Goal: Task Accomplishment & Management: Manage account settings

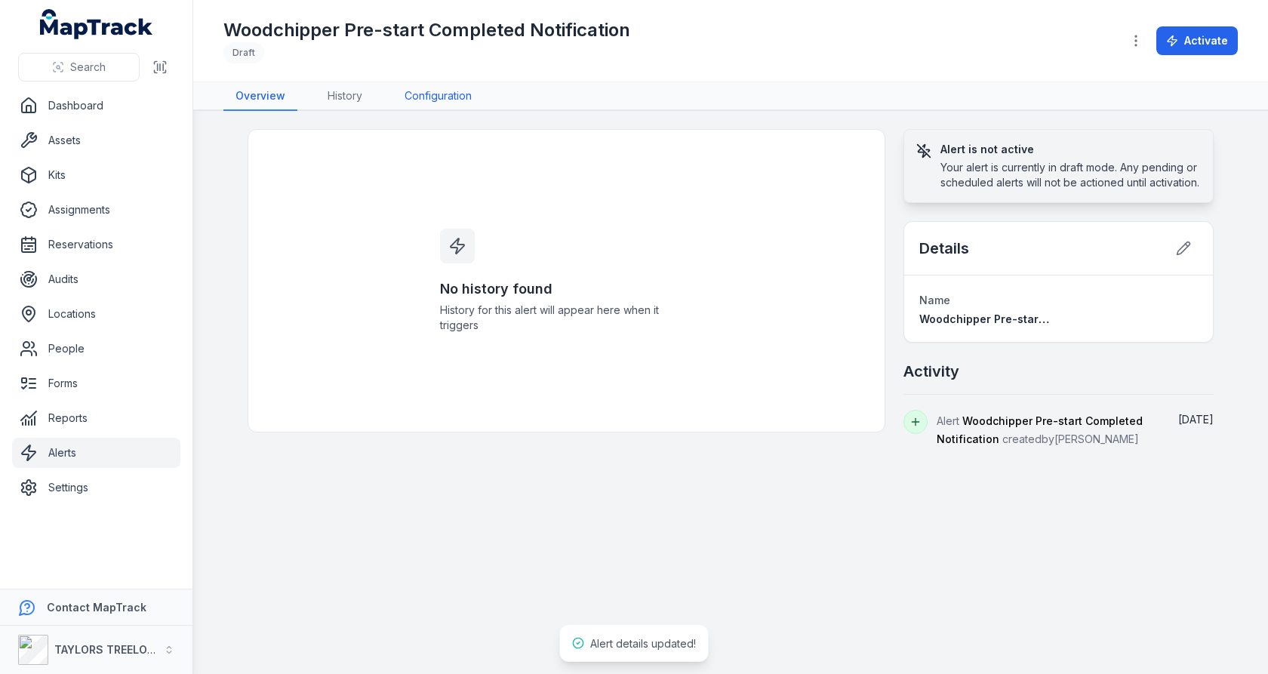
click at [417, 97] on link "Configuration" at bounding box center [437, 96] width 91 height 29
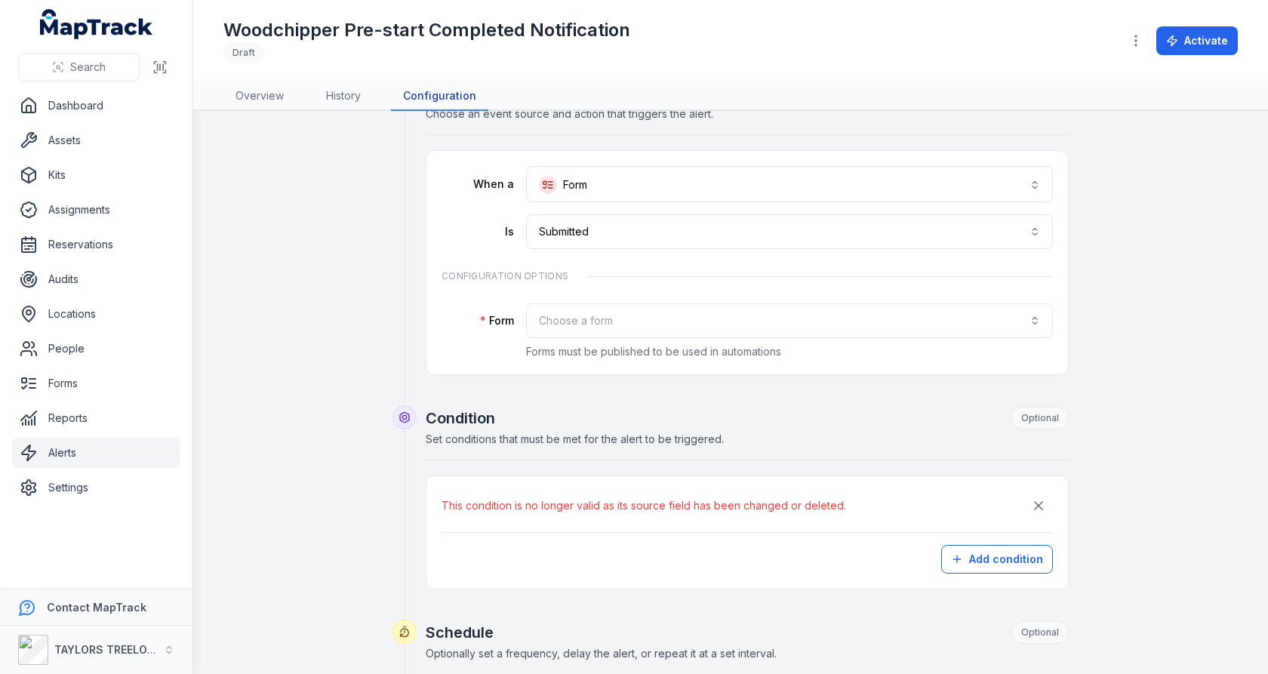
scroll to position [123, 0]
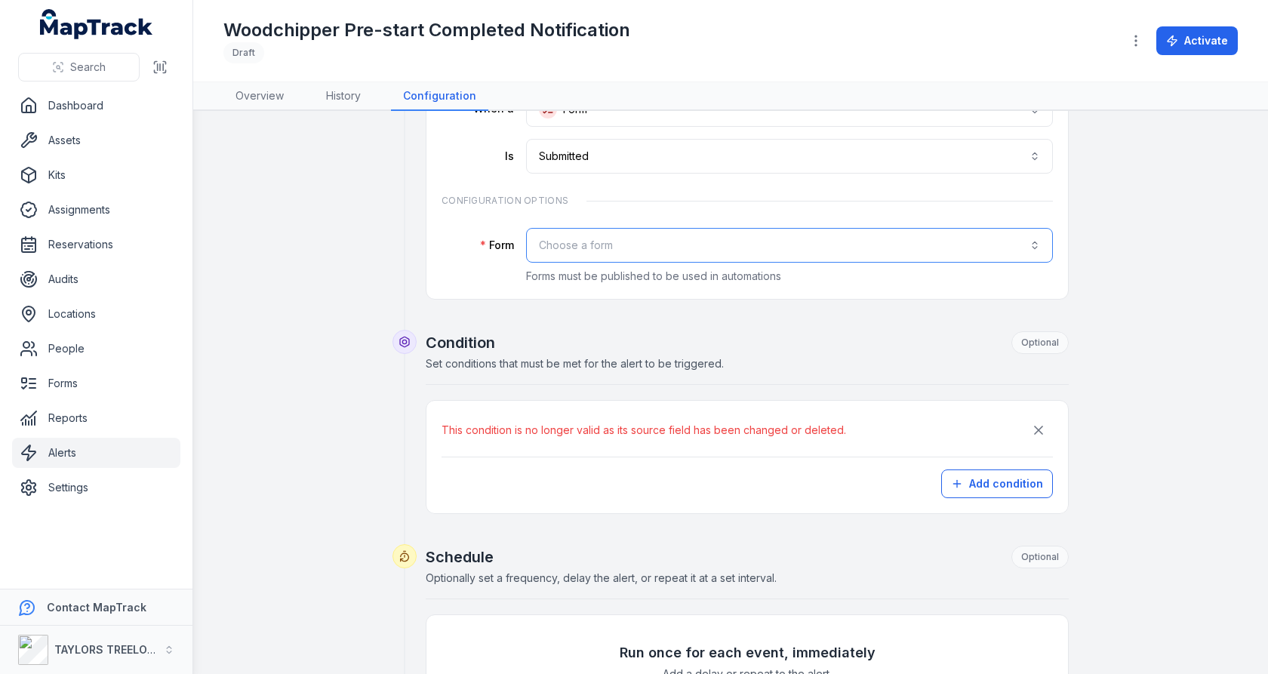
click at [747, 228] on button "Choose a form" at bounding box center [789, 245] width 527 height 35
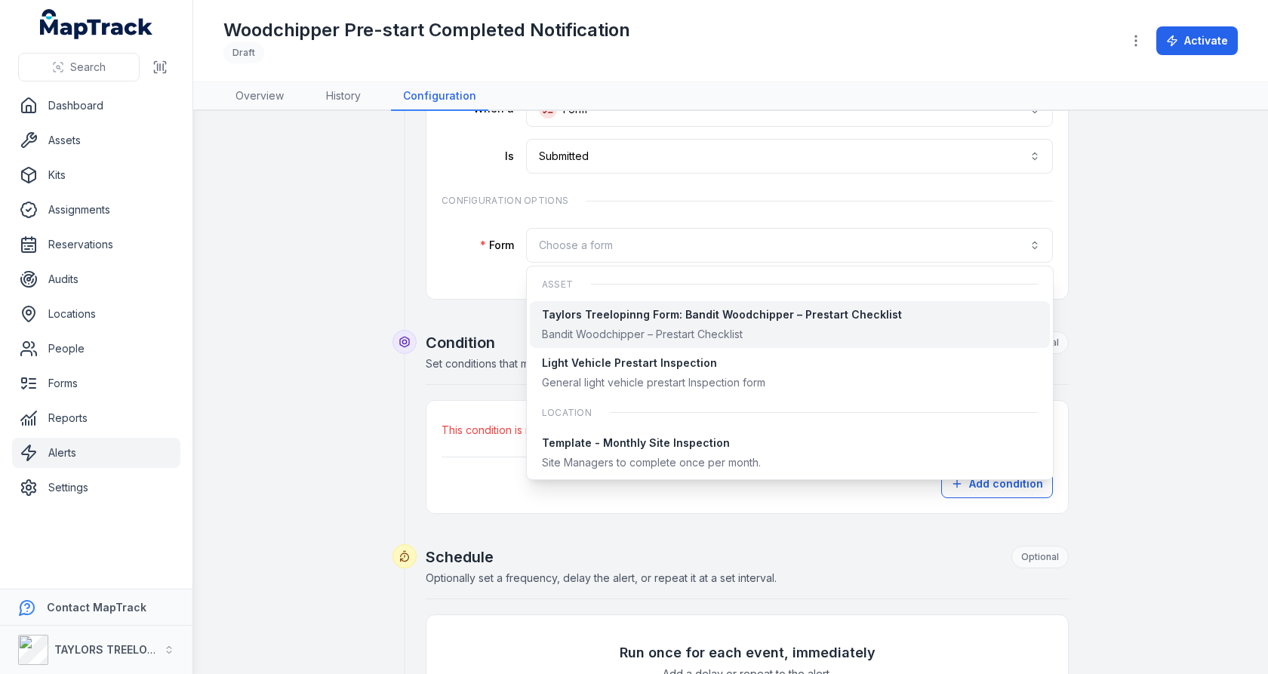
click at [687, 318] on div "Taylors Treelopinng Form: Bandit Woodchipper – Prestart Checklist" at bounding box center [722, 314] width 360 height 15
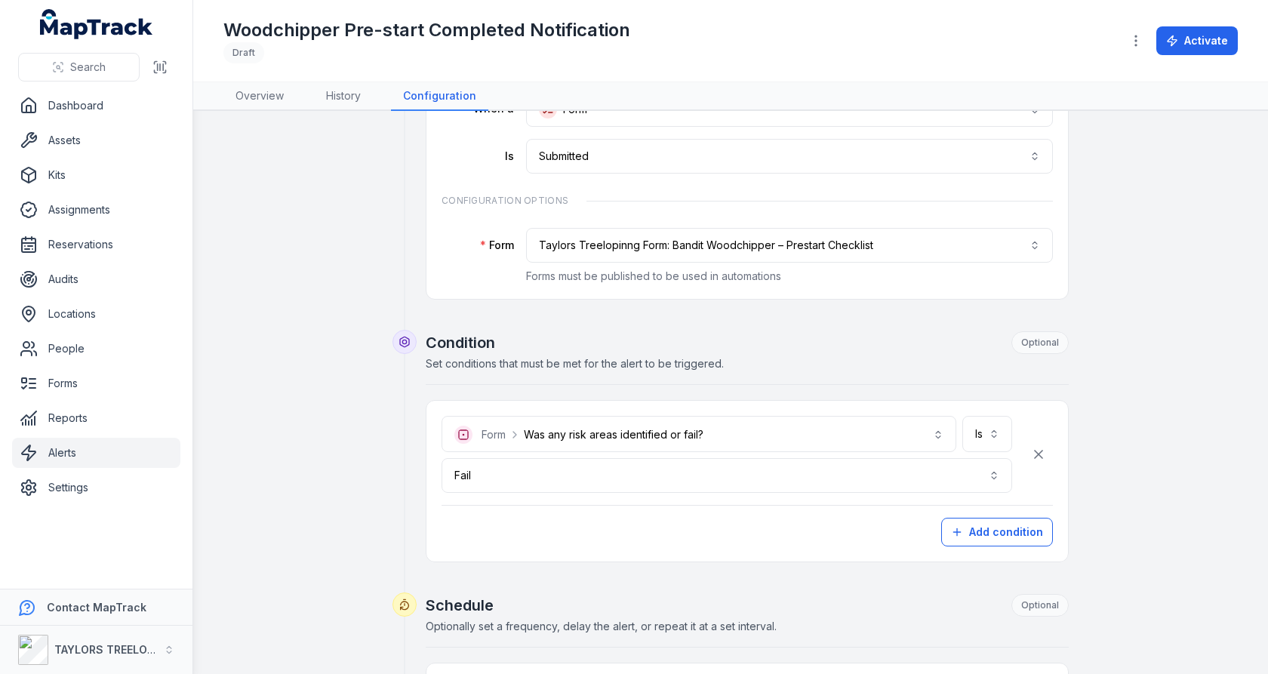
click at [1049, 462] on div "**********" at bounding box center [746, 454] width 611 height 77
click at [1049, 455] on button "button" at bounding box center [1038, 454] width 29 height 29
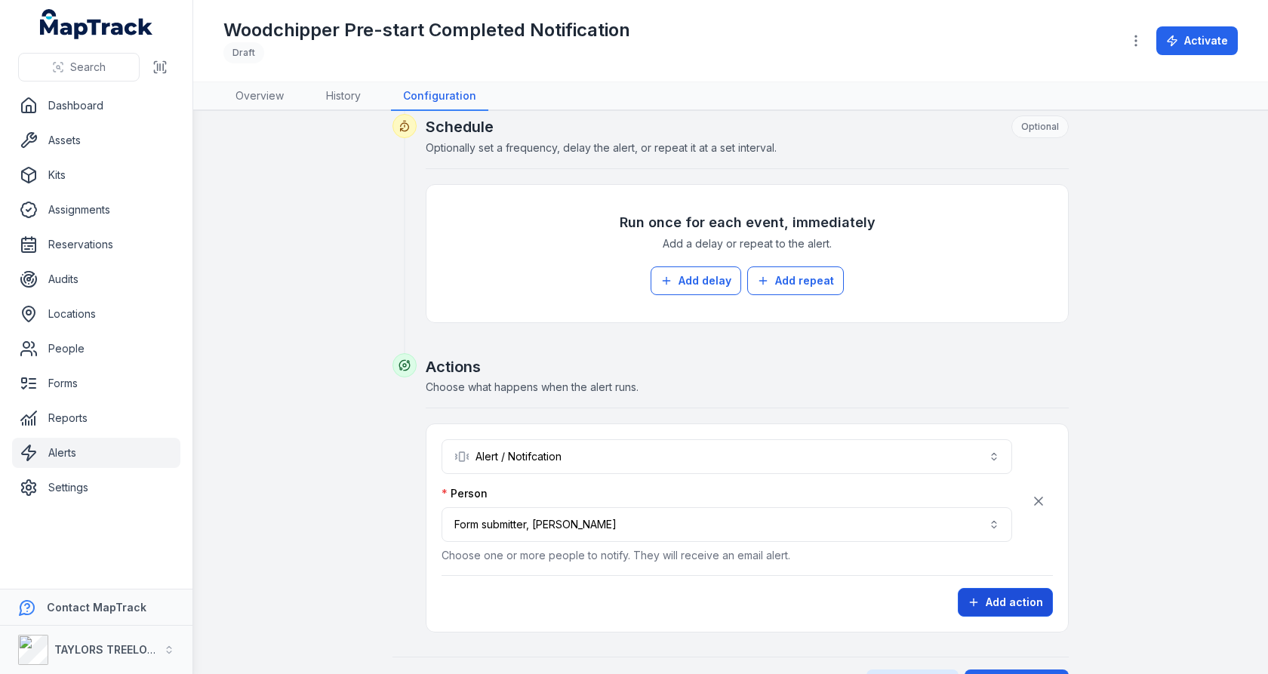
scroll to position [607, 0]
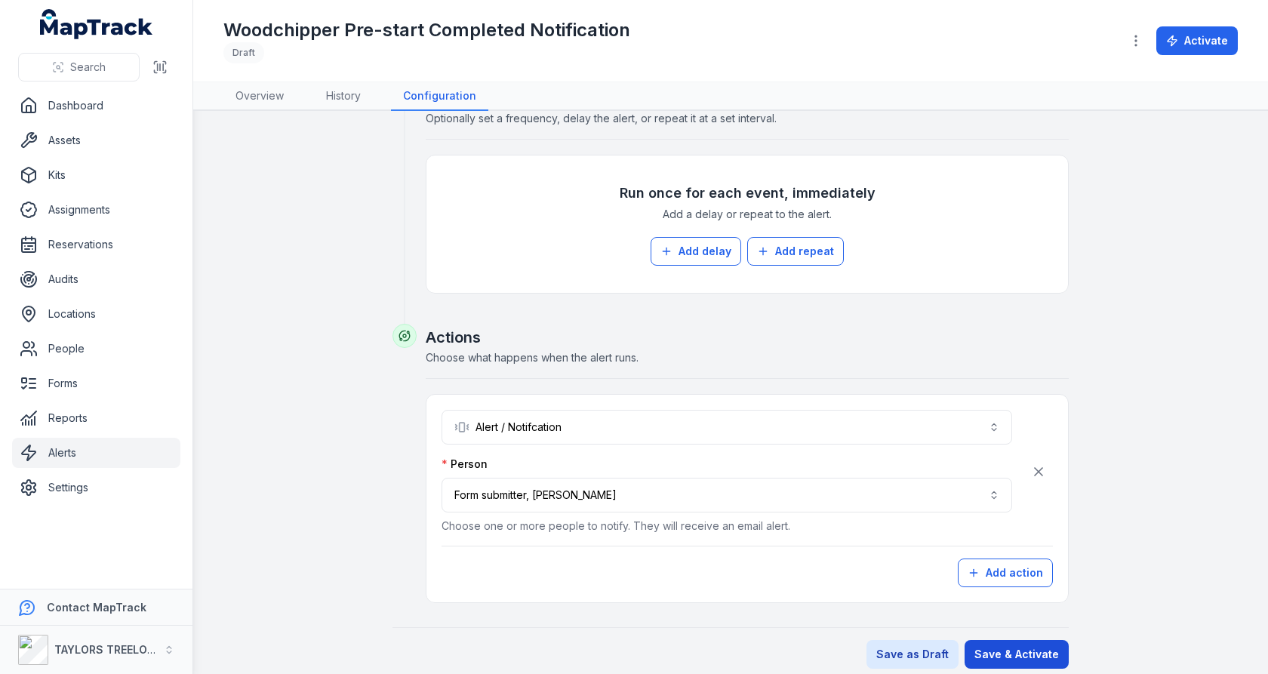
click at [1004, 640] on button "Save & Activate" at bounding box center [1016, 654] width 104 height 29
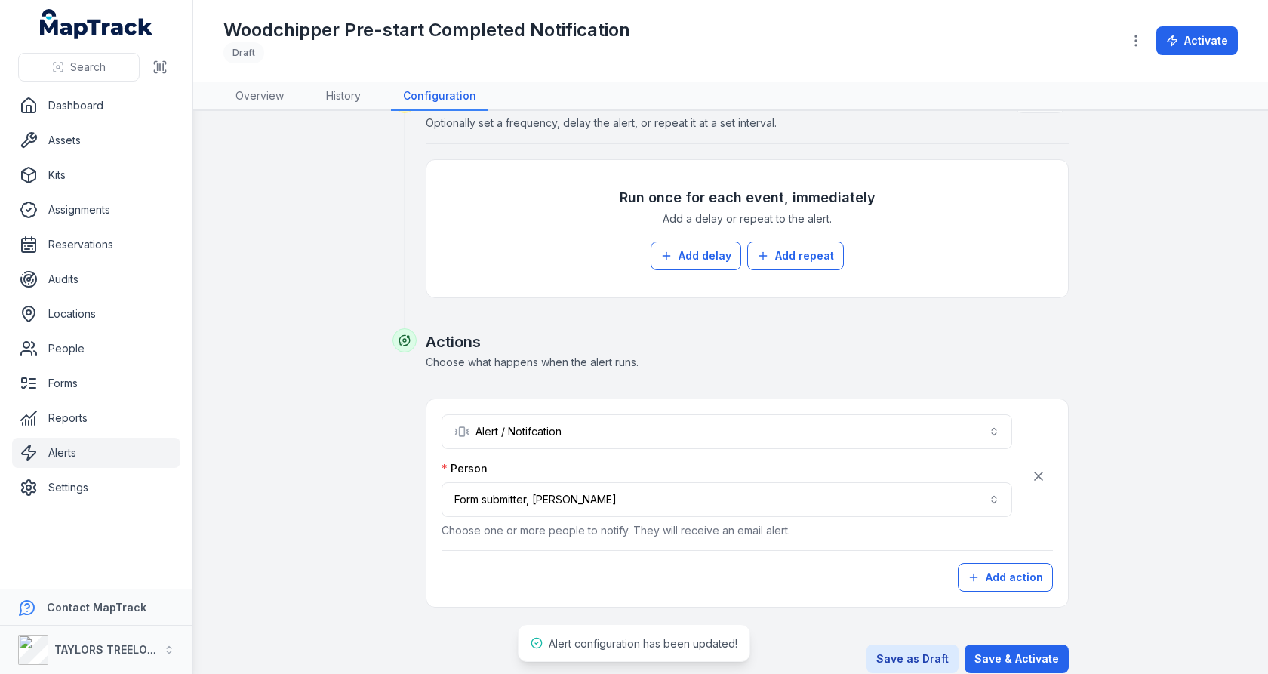
scroll to position [602, 0]
